Goal: Information Seeking & Learning: Check status

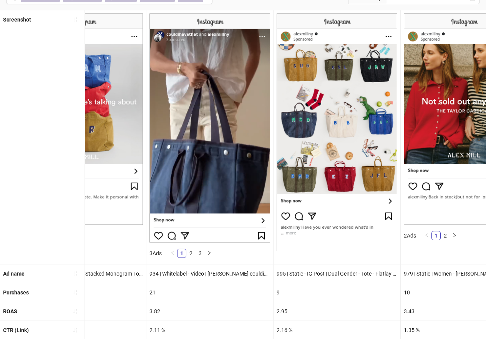
scroll to position [0, 186]
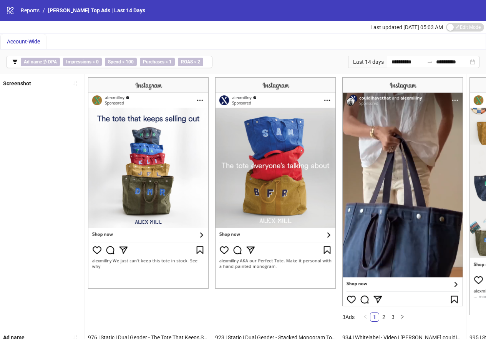
click at [34, 45] on div "Account-Wide" at bounding box center [23, 41] width 33 height 8
click at [33, 42] on span "Account-Wide" at bounding box center [23, 41] width 33 height 6
click at [33, 43] on span "Account-Wide" at bounding box center [23, 41] width 33 height 6
click at [77, 43] on div "Account-Wide" at bounding box center [242, 41] width 485 height 15
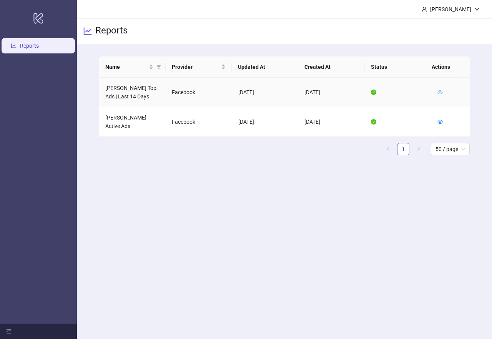
click at [441, 94] on icon "eye" at bounding box center [439, 92] width 5 height 5
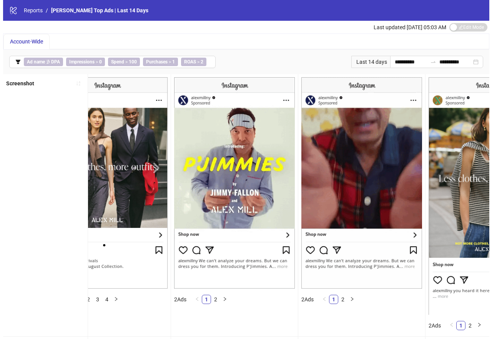
scroll to position [0, 2143]
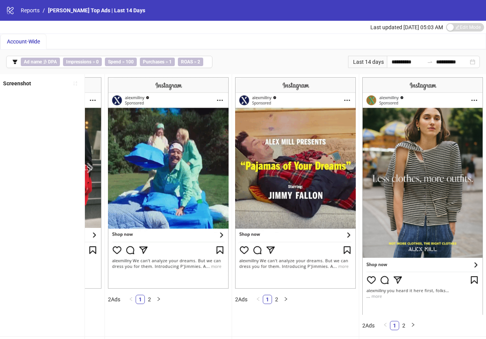
click at [23, 42] on span "Account-Wide" at bounding box center [23, 41] width 33 height 6
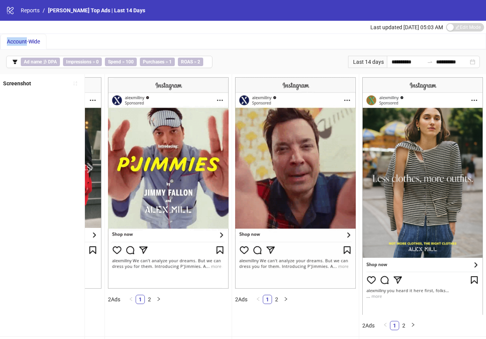
click at [23, 42] on span "Account-Wide" at bounding box center [23, 41] width 33 height 6
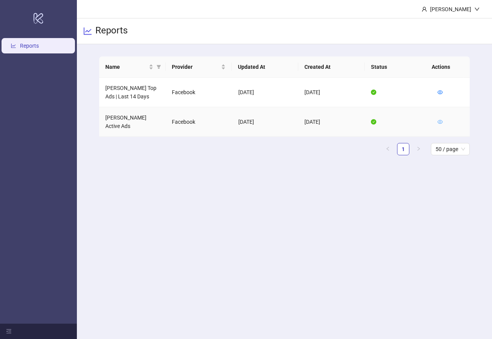
click at [440, 119] on icon "eye" at bounding box center [439, 121] width 5 height 5
click at [440, 120] on link at bounding box center [439, 122] width 5 height 6
click at [156, 120] on td "[PERSON_NAME] Active Ads" at bounding box center [132, 122] width 66 height 30
click at [441, 119] on icon "eye" at bounding box center [439, 121] width 5 height 5
click at [440, 119] on icon "eye" at bounding box center [439, 121] width 5 height 5
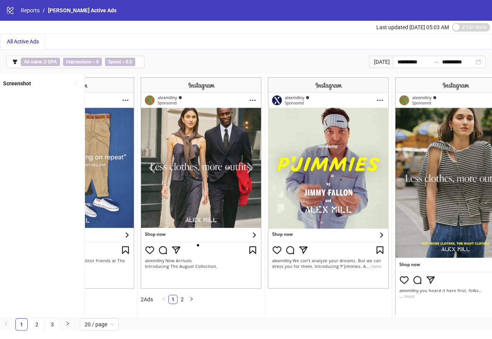
scroll to position [0, 2137]
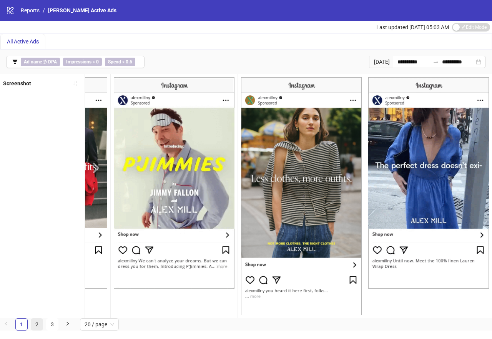
click at [37, 330] on link "2" at bounding box center [37, 325] width 12 height 12
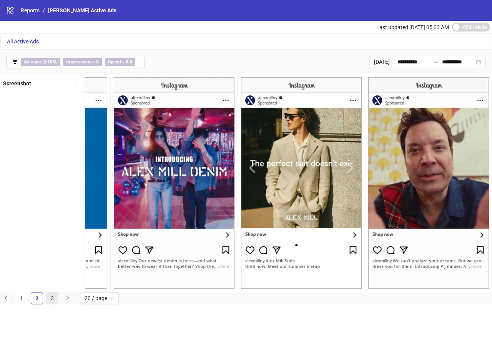
click at [51, 304] on link "3" at bounding box center [53, 298] width 12 height 12
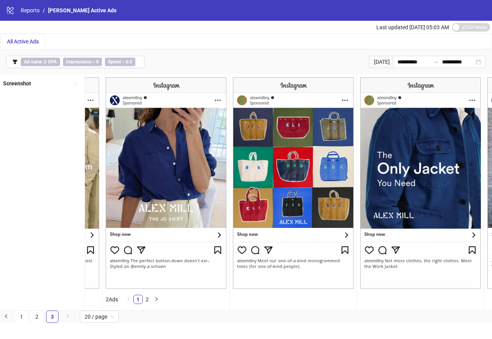
scroll to position [0, 224]
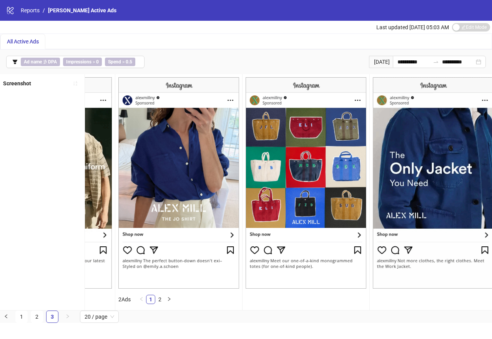
click at [28, 45] on div "All Active Ads" at bounding box center [23, 41] width 32 height 8
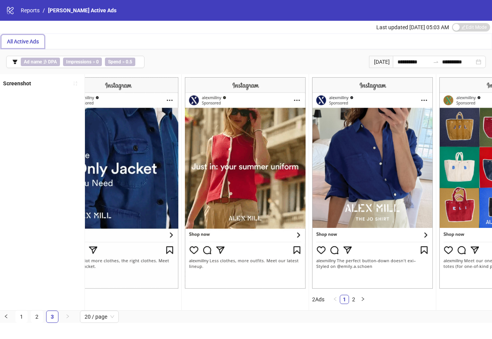
scroll to position [0, 0]
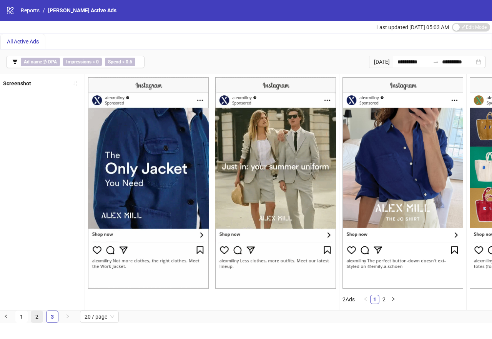
click at [34, 322] on link "2" at bounding box center [37, 317] width 12 height 12
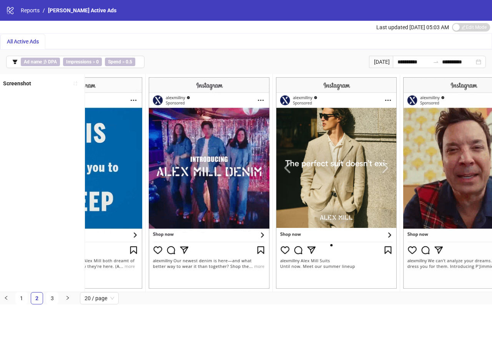
scroll to position [0, 2137]
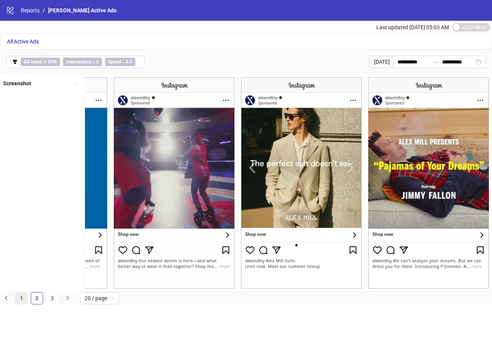
click at [20, 303] on link "1" at bounding box center [22, 298] width 12 height 12
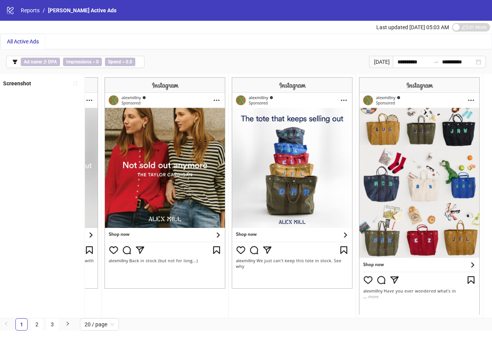
scroll to position [0, 219]
